Goal: Leave review/rating: Share an evaluation or opinion about a product, service, or content

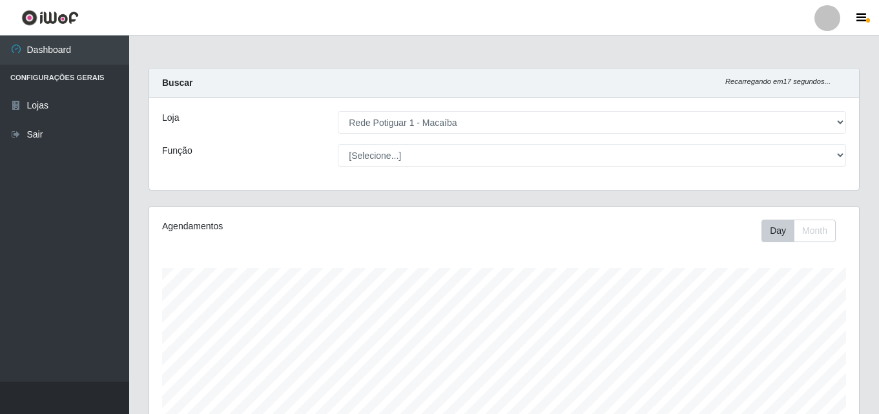
select select "100"
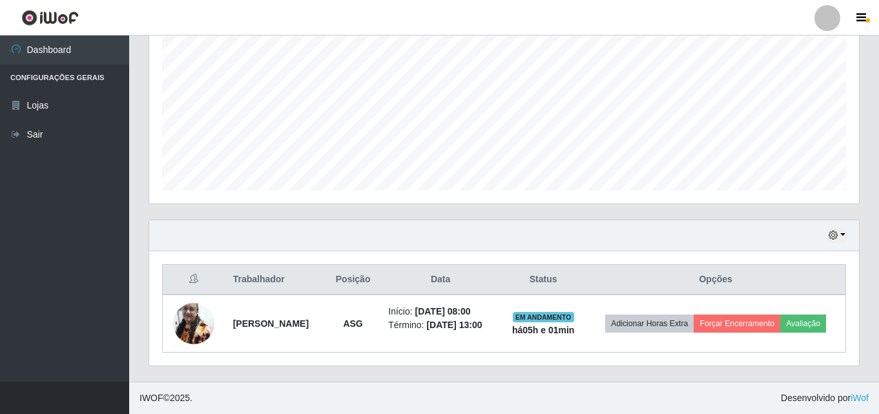
scroll to position [268, 710]
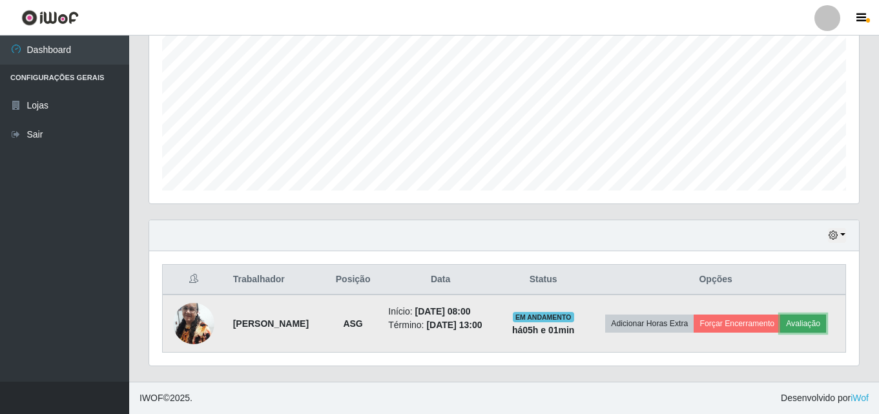
click at [801, 326] on button "Avaliação" at bounding box center [803, 324] width 46 height 18
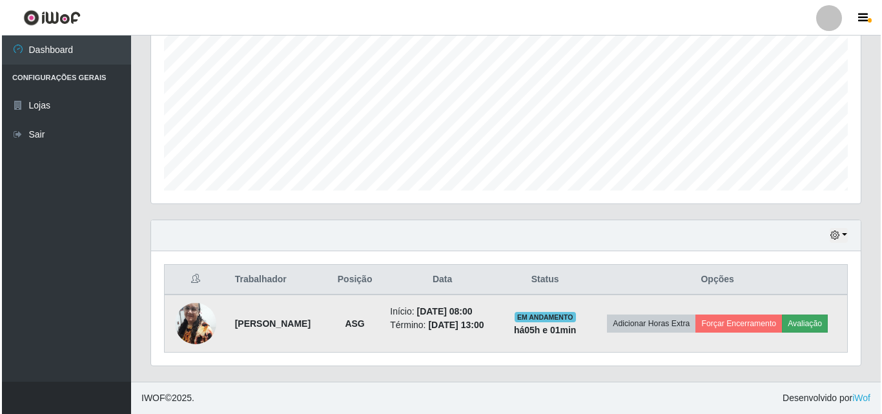
scroll to position [268, 703]
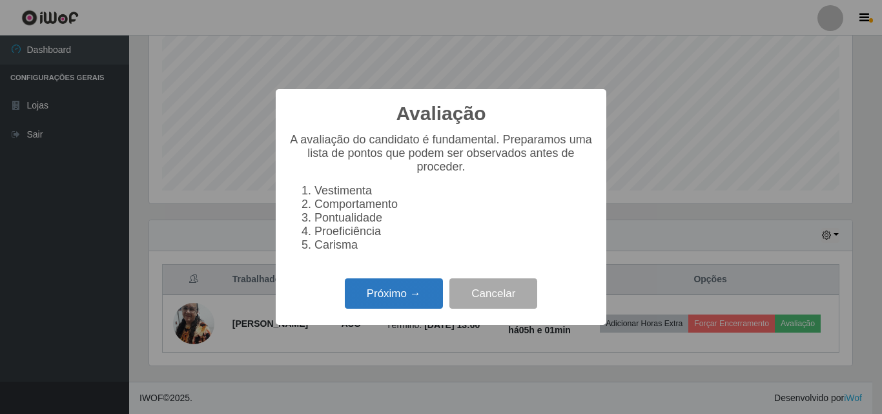
click at [381, 288] on button "Próximo →" at bounding box center [394, 293] width 98 height 30
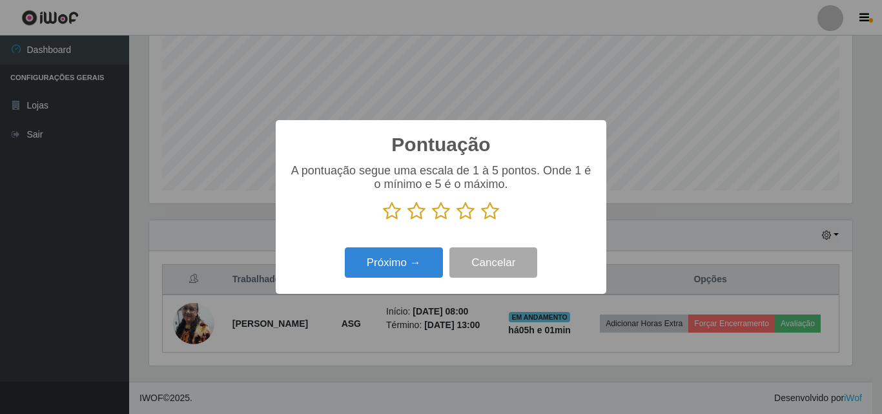
click at [490, 209] on icon at bounding box center [490, 210] width 18 height 19
click at [481, 221] on input "radio" at bounding box center [481, 221] width 0 height 0
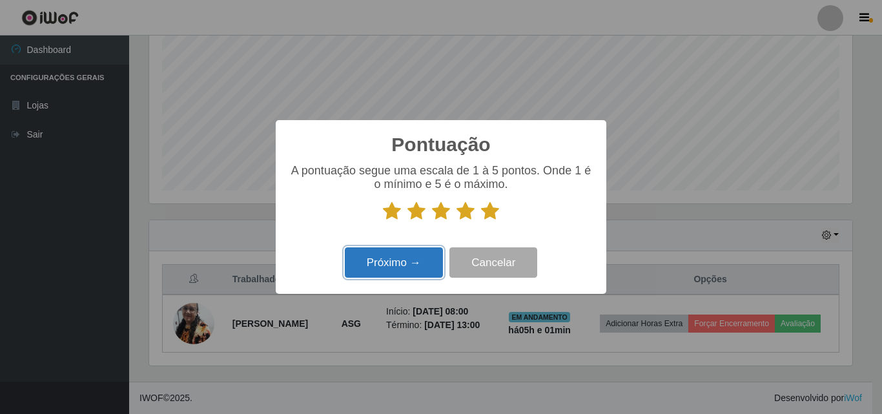
click at [421, 262] on button "Próximo →" at bounding box center [394, 262] width 98 height 30
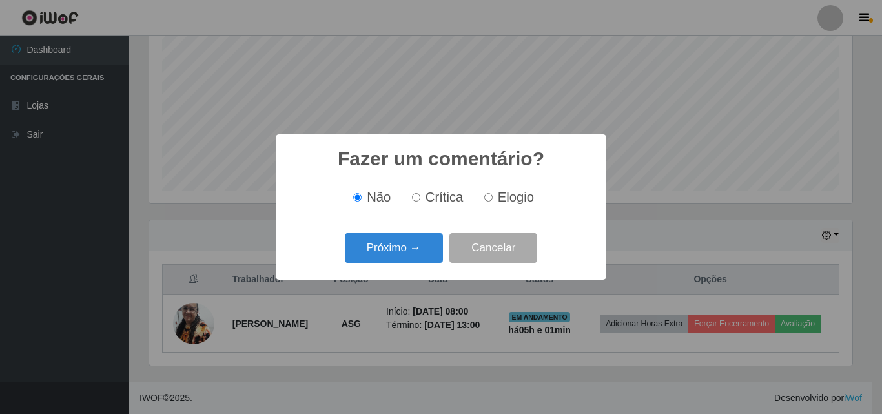
click at [421, 262] on button "Próximo →" at bounding box center [394, 248] width 98 height 30
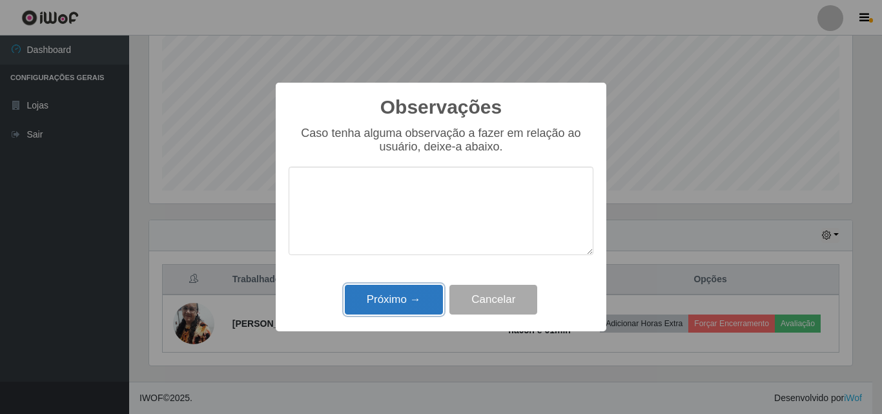
click at [422, 296] on button "Próximo →" at bounding box center [394, 300] width 98 height 30
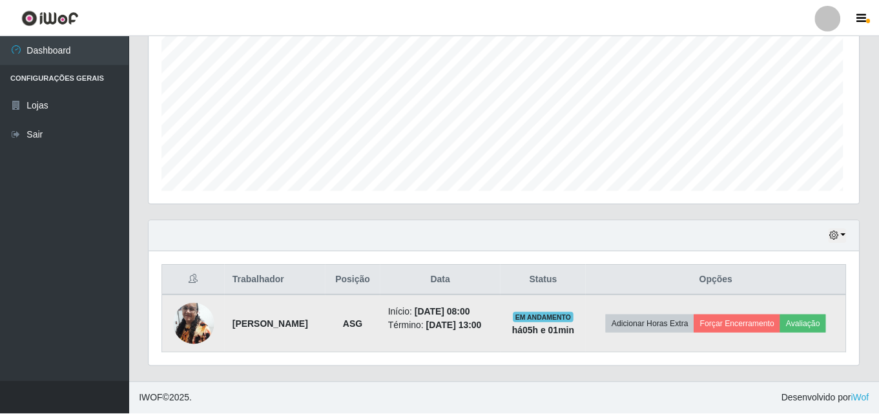
scroll to position [268, 710]
click at [727, 325] on button "Forçar Encerramento" at bounding box center [737, 324] width 87 height 18
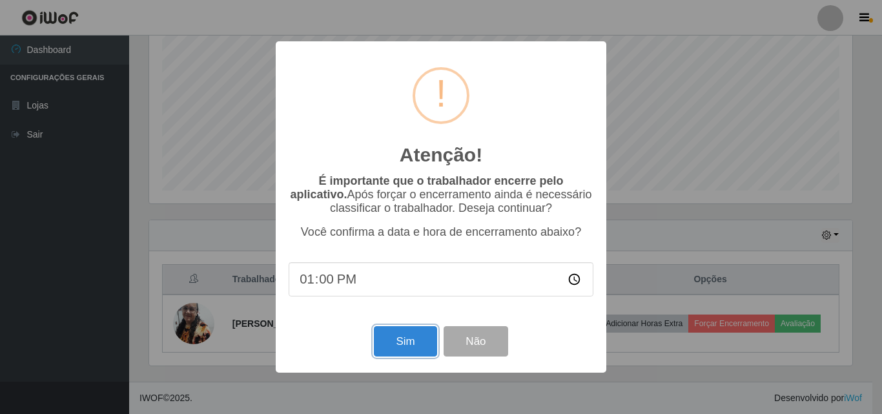
click at [402, 343] on button "Sim" at bounding box center [405, 341] width 63 height 30
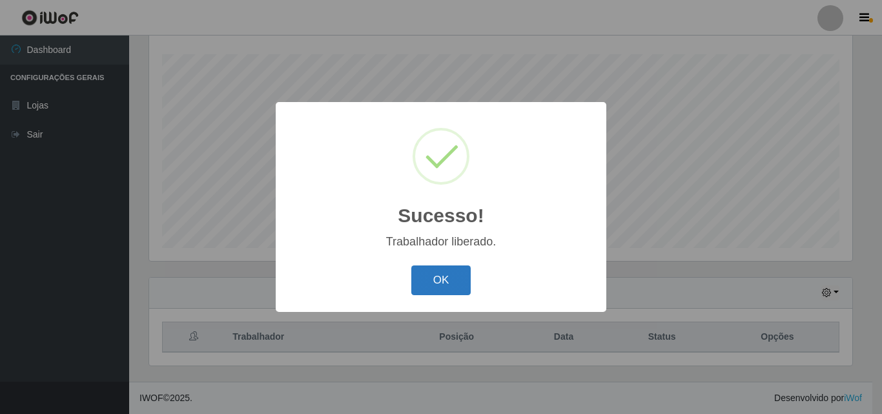
click at [453, 293] on button "OK" at bounding box center [441, 280] width 60 height 30
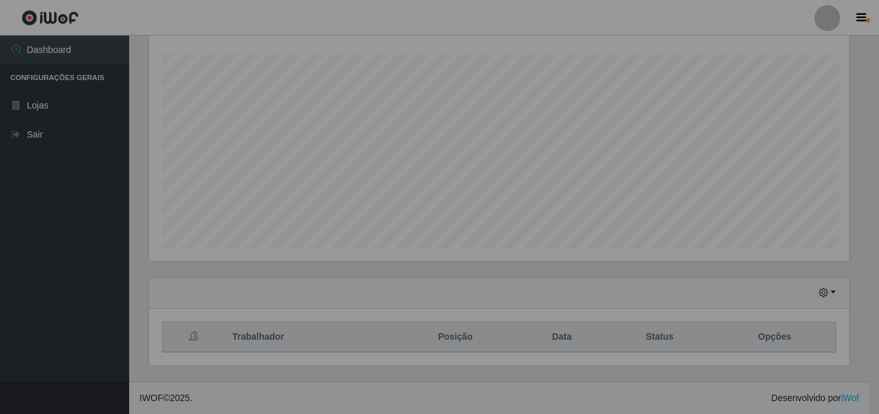
scroll to position [268, 710]
